Goal: Information Seeking & Learning: Find specific fact

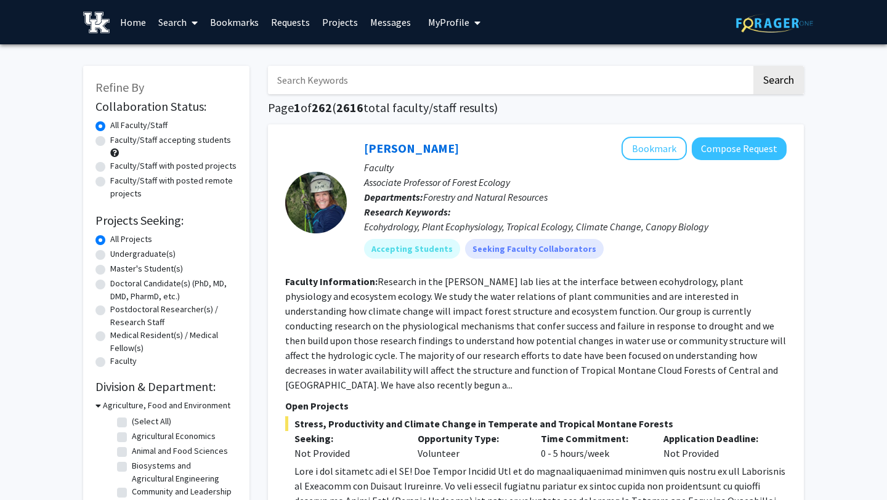
click at [110, 257] on label "Undergraduate(s)" at bounding box center [142, 254] width 65 height 13
click at [110, 256] on input "Undergraduate(s)" at bounding box center [114, 252] width 8 height 8
radio input "true"
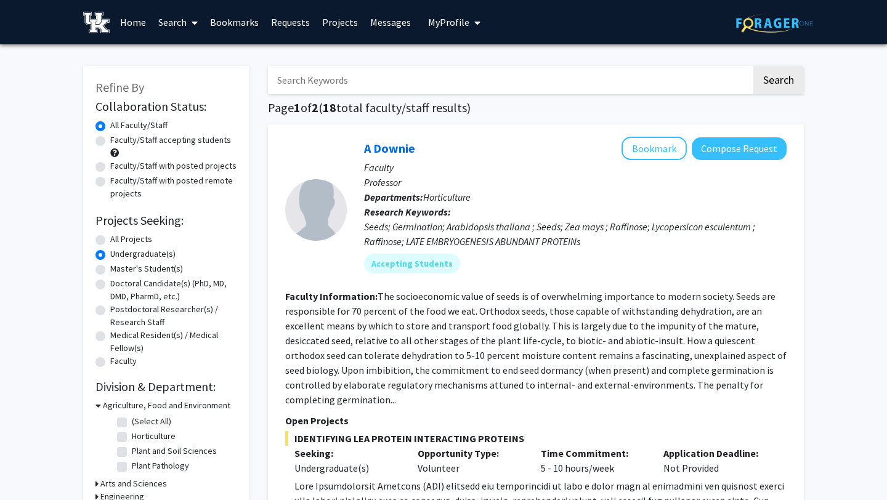
click at [371, 83] on input "Search Keywords" at bounding box center [509, 80] width 483 height 28
type input "[PERSON_NAME]"
click at [753, 66] on button "Search" at bounding box center [778, 80] width 50 height 28
radio input "true"
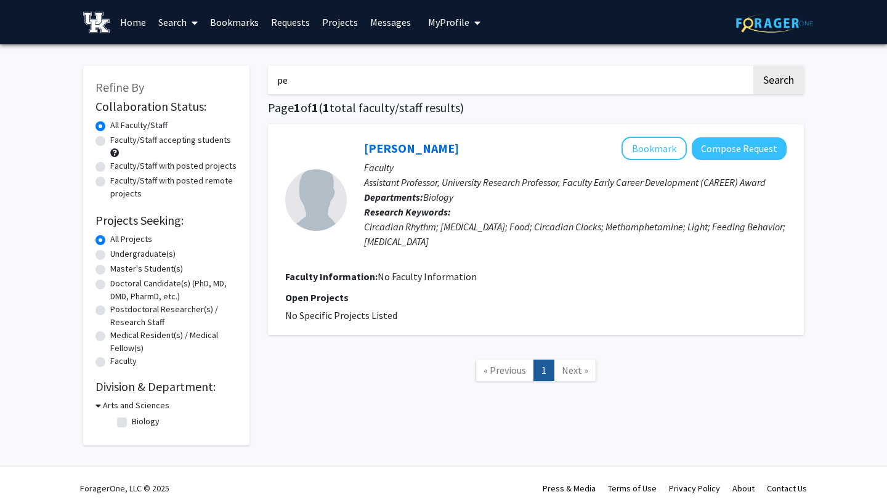
type input "p"
click at [753, 66] on button "Search" at bounding box center [778, 80] width 50 height 28
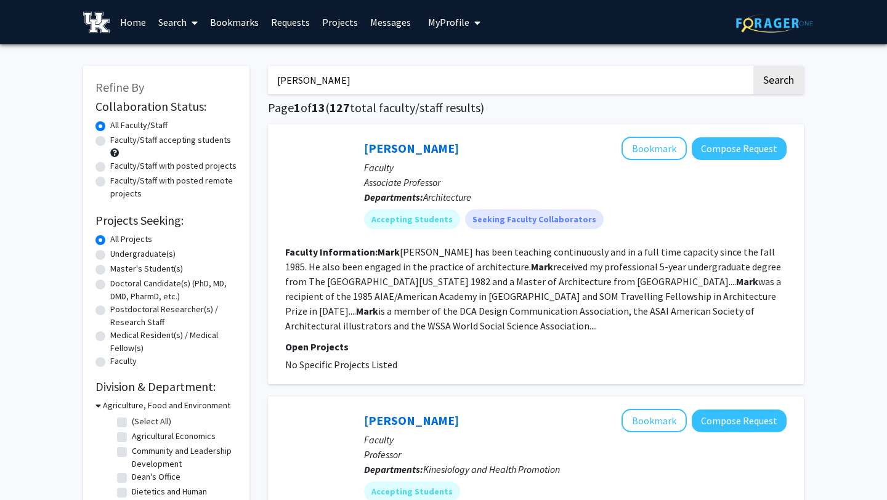
type input "[PERSON_NAME]"
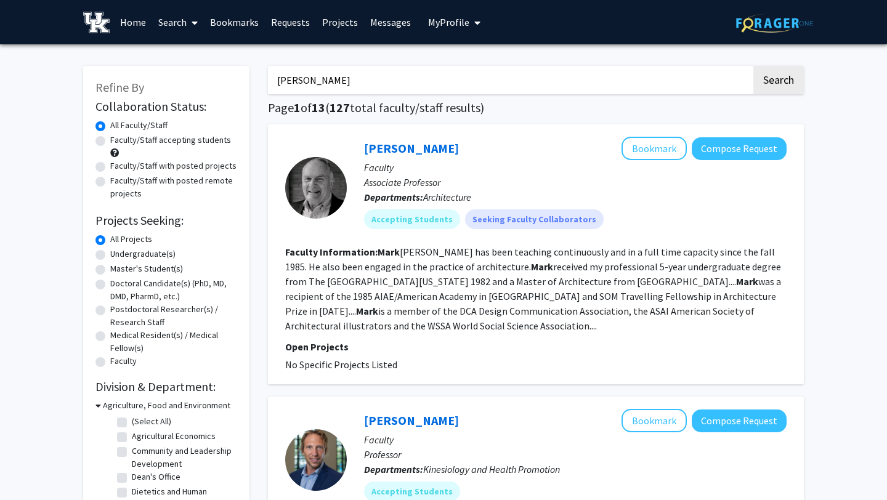
click at [753, 66] on button "Search" at bounding box center [778, 80] width 50 height 28
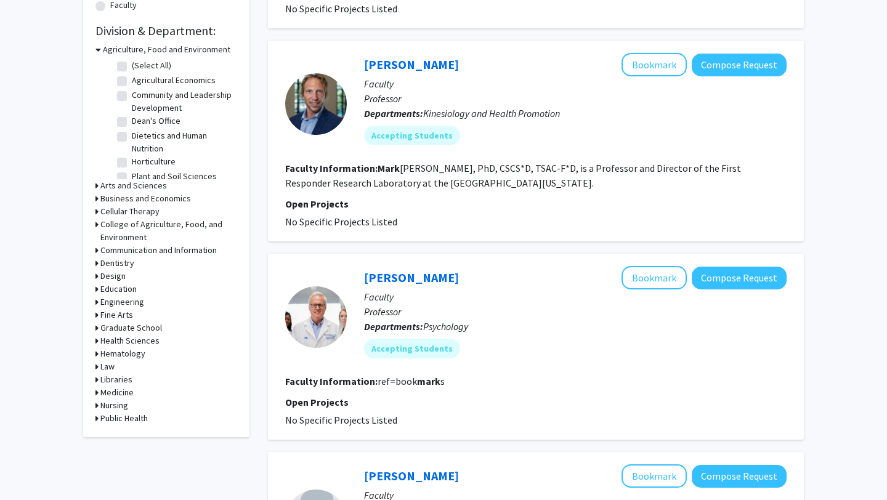
scroll to position [374, 0]
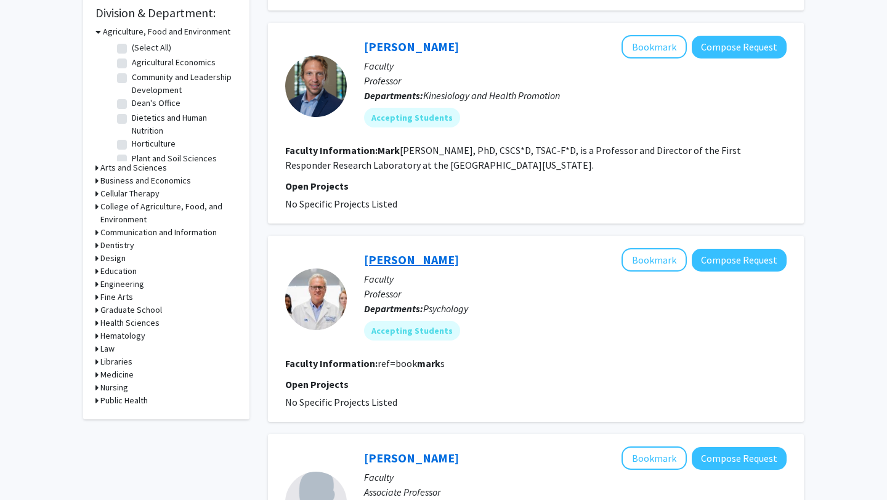
click at [416, 261] on link "[PERSON_NAME]" at bounding box center [411, 259] width 95 height 15
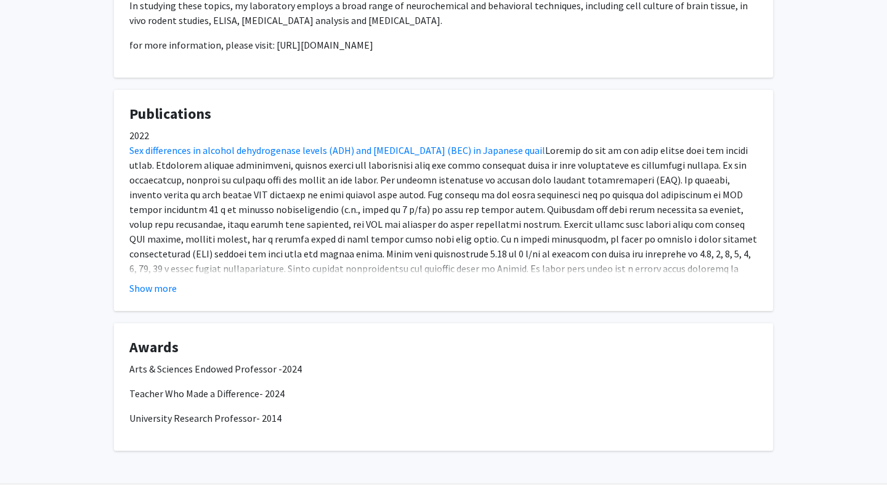
scroll to position [560, 0]
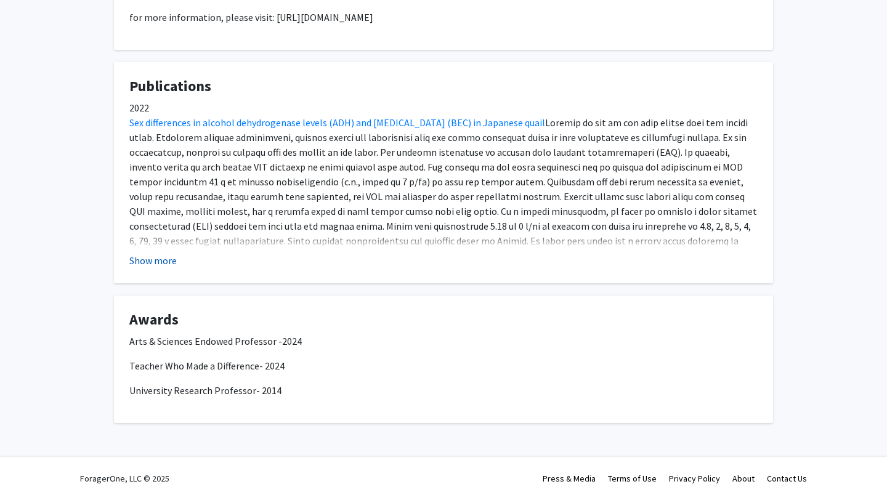
click at [163, 263] on button "Show more" at bounding box center [152, 260] width 47 height 15
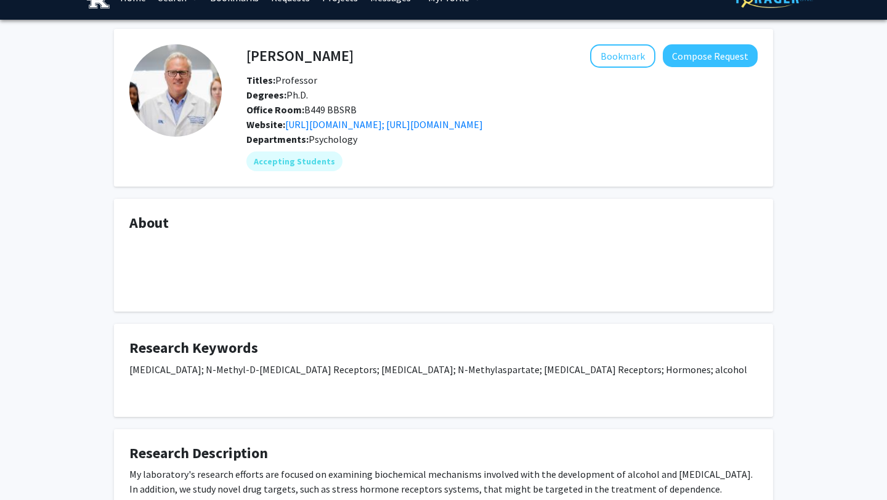
scroll to position [15, 0]
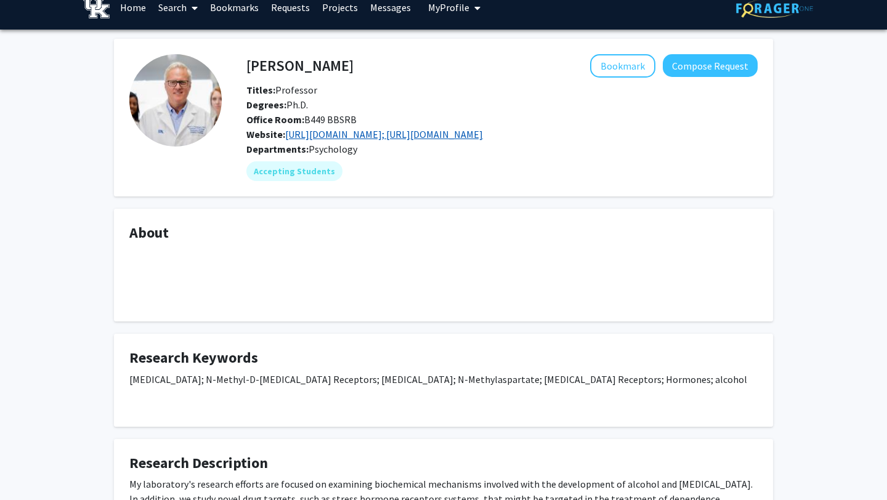
click at [414, 136] on link "[URL][DOMAIN_NAME]; [URL][DOMAIN_NAME]" at bounding box center [384, 134] width 198 height 12
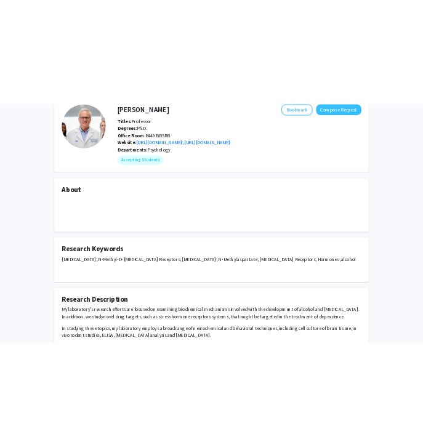
scroll to position [0, 0]
